Goal: Navigation & Orientation: Find specific page/section

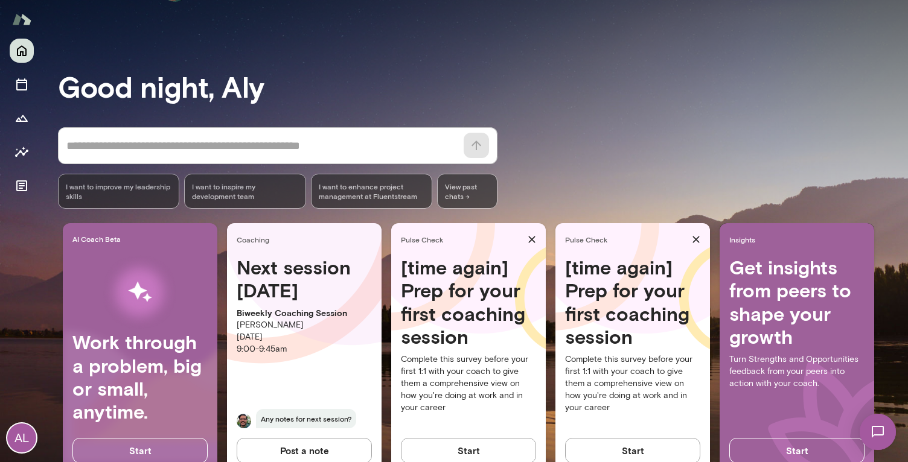
scroll to position [81, 0]
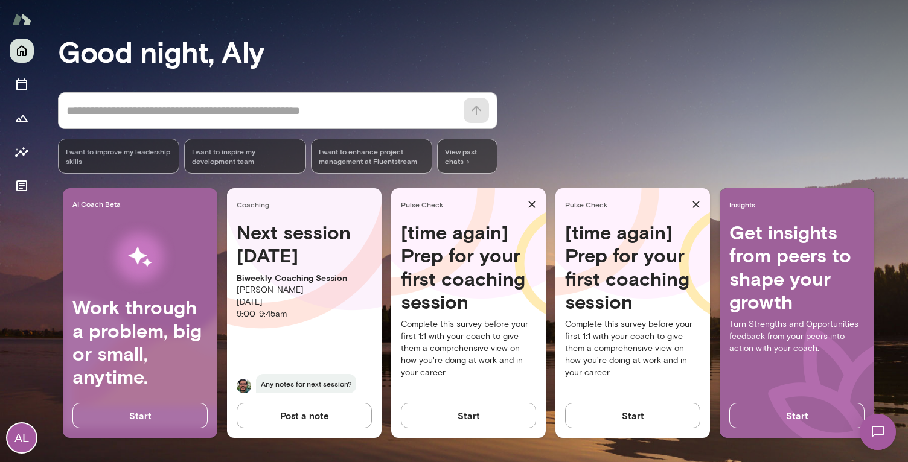
click at [11, 429] on div "AL" at bounding box center [21, 438] width 29 height 29
click at [116, 79] on button "View or edit profile" at bounding box center [110, 72] width 75 height 13
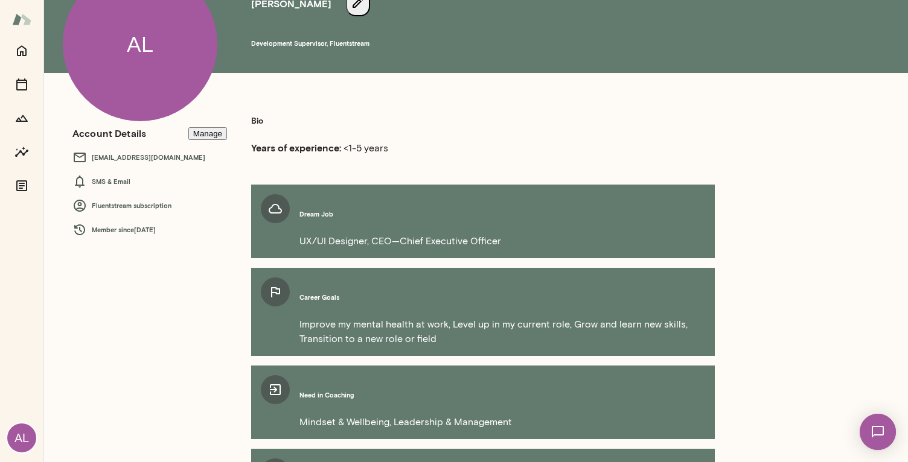
scroll to position [65, 0]
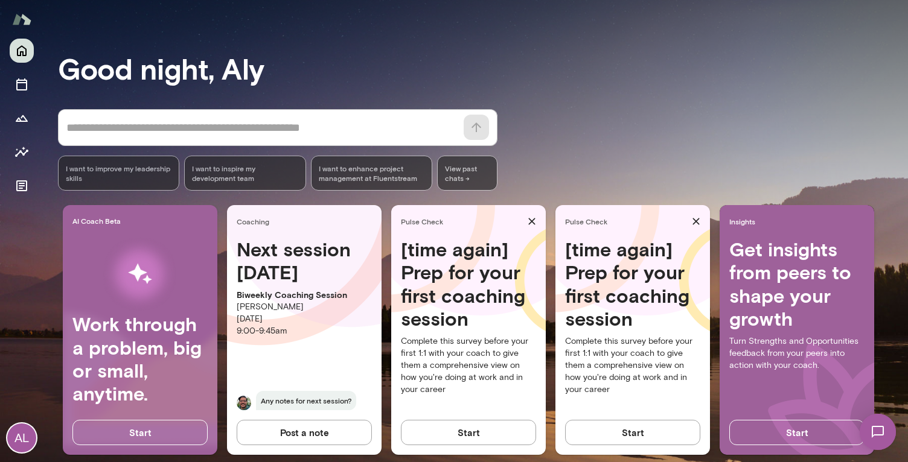
drag, startPoint x: 322, startPoint y: 305, endPoint x: 236, endPoint y: 308, distance: 86.4
click at [236, 308] on div "Next session [DATE] Biweekly Coaching Session [PERSON_NAME] [DATE] 9:00 - 9:45a…" at bounding box center [304, 331] width 155 height 187
copy p "[PERSON_NAME]"
